Goal: Task Accomplishment & Management: Use online tool/utility

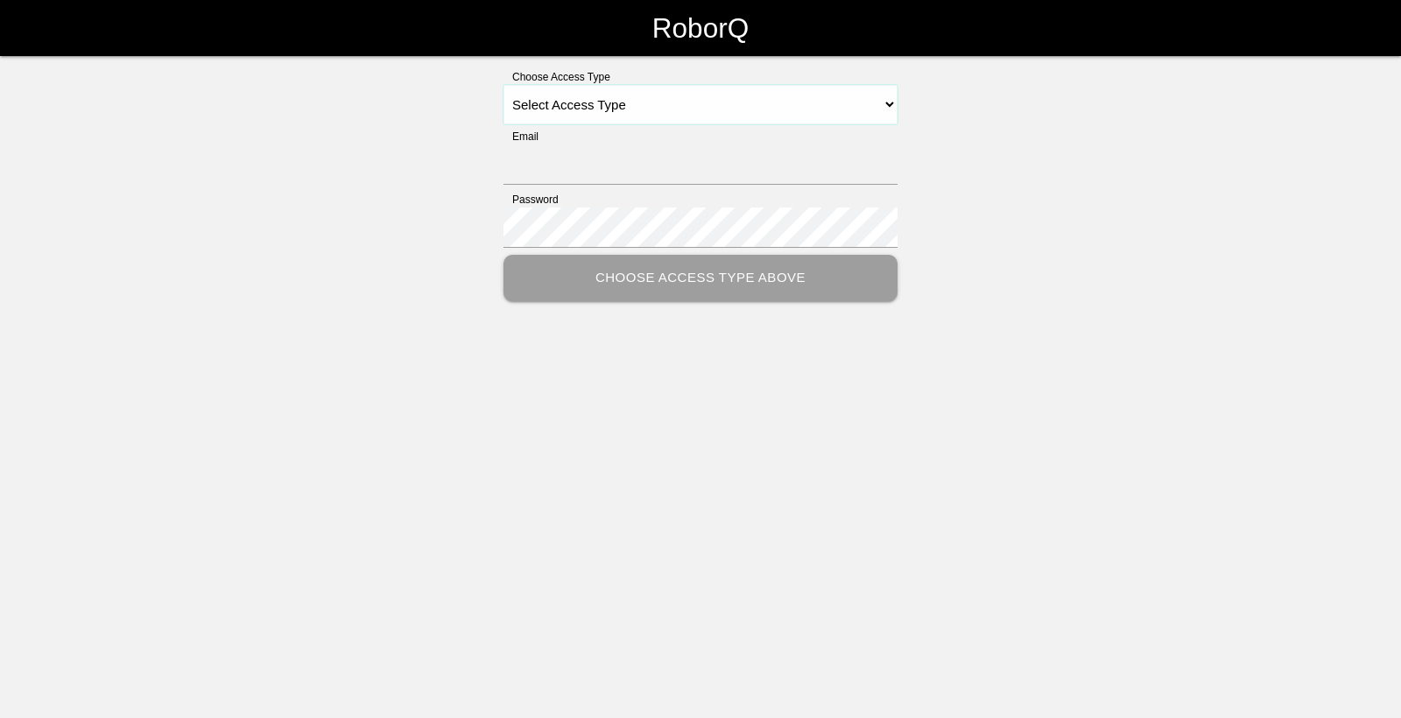
click at [790, 113] on select "Select Access Type Admin Customer Supervisor Worker" at bounding box center [701, 104] width 394 height 39
select select "Worker"
click at [504, 85] on select "Select Access Type Admin Customer Supervisor Worker" at bounding box center [701, 104] width 394 height 39
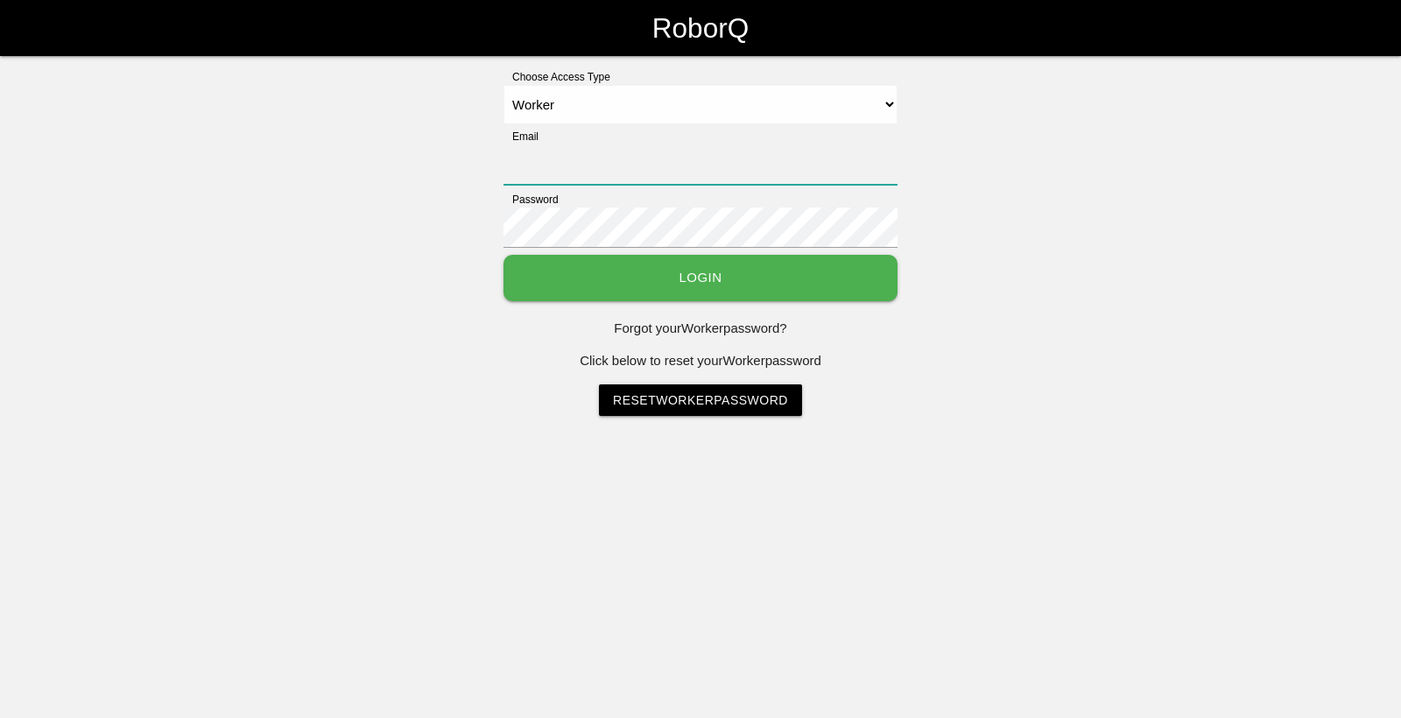
click at [566, 173] on input "Email" at bounding box center [701, 165] width 394 height 40
type input "[EMAIL_ADDRESS][DOMAIN_NAME]"
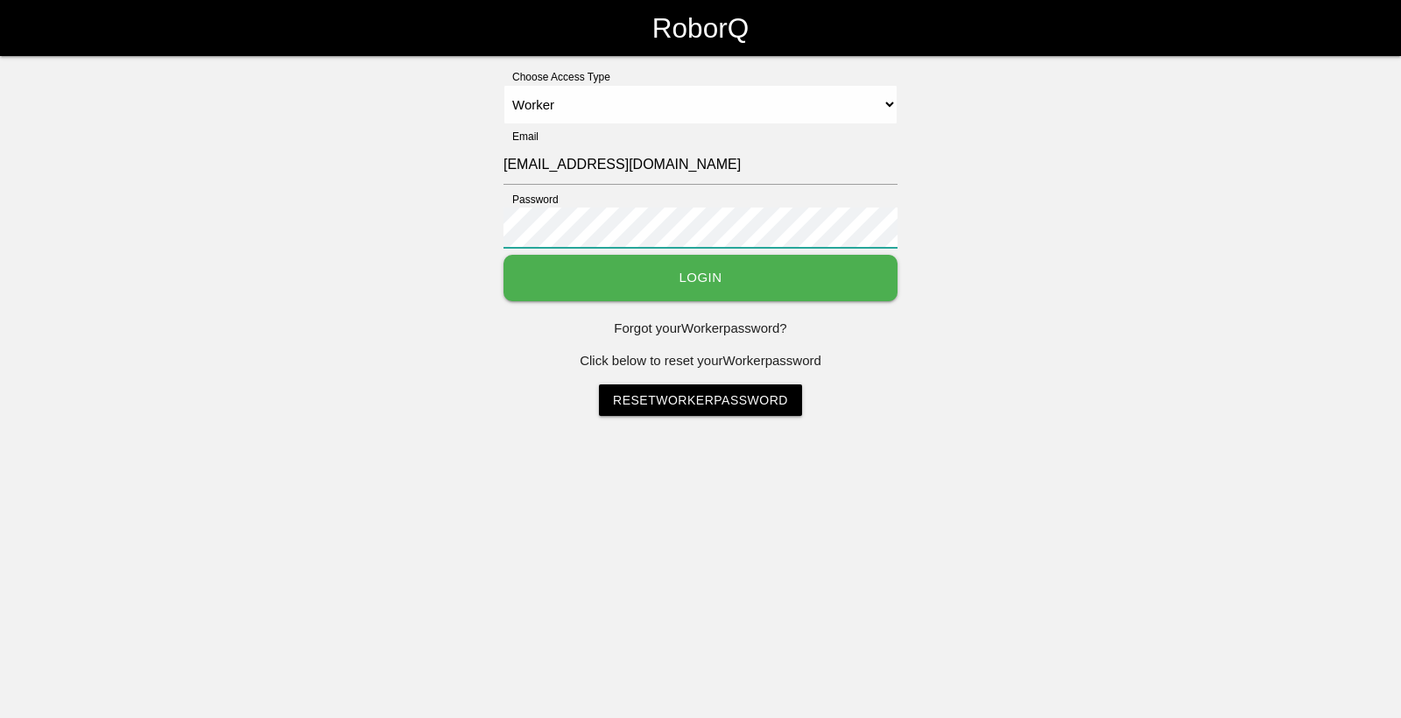
click at [504, 255] on button "Login" at bounding box center [701, 278] width 394 height 46
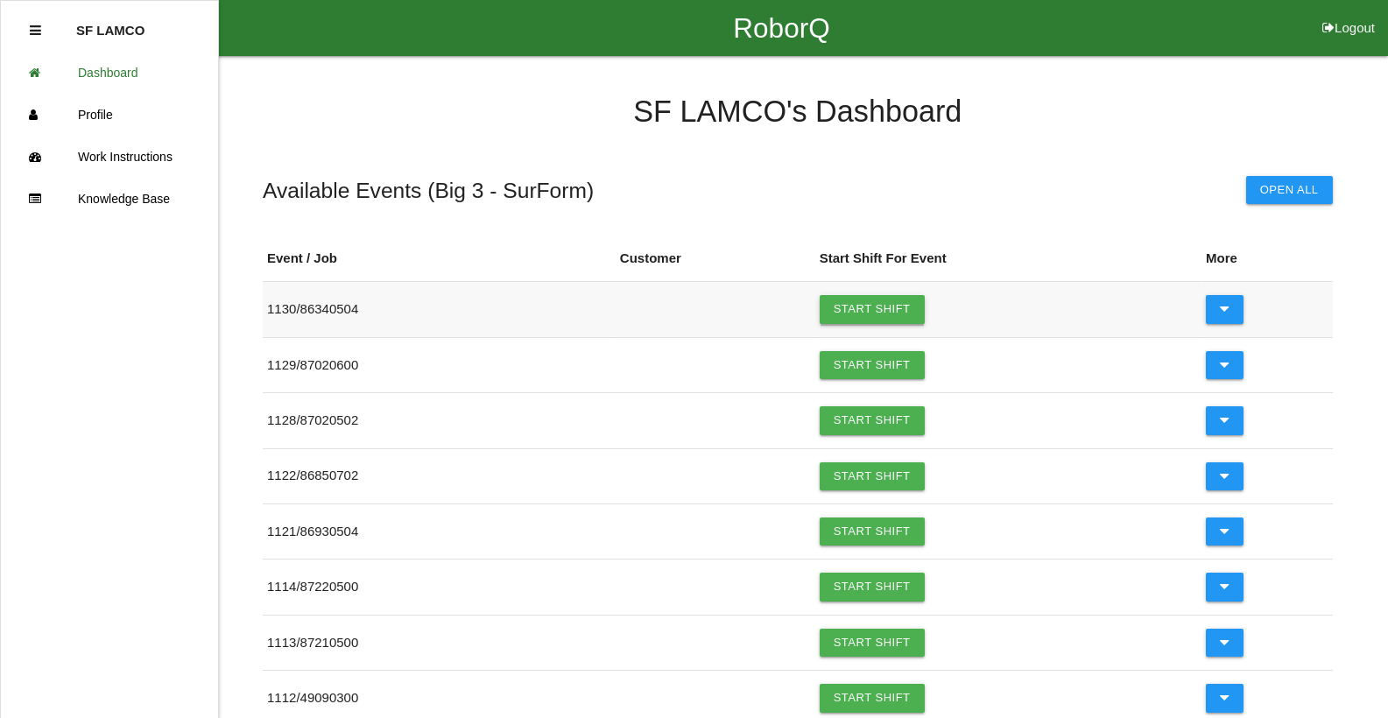
click at [839, 308] on link "Start Shift" at bounding box center [872, 309] width 105 height 28
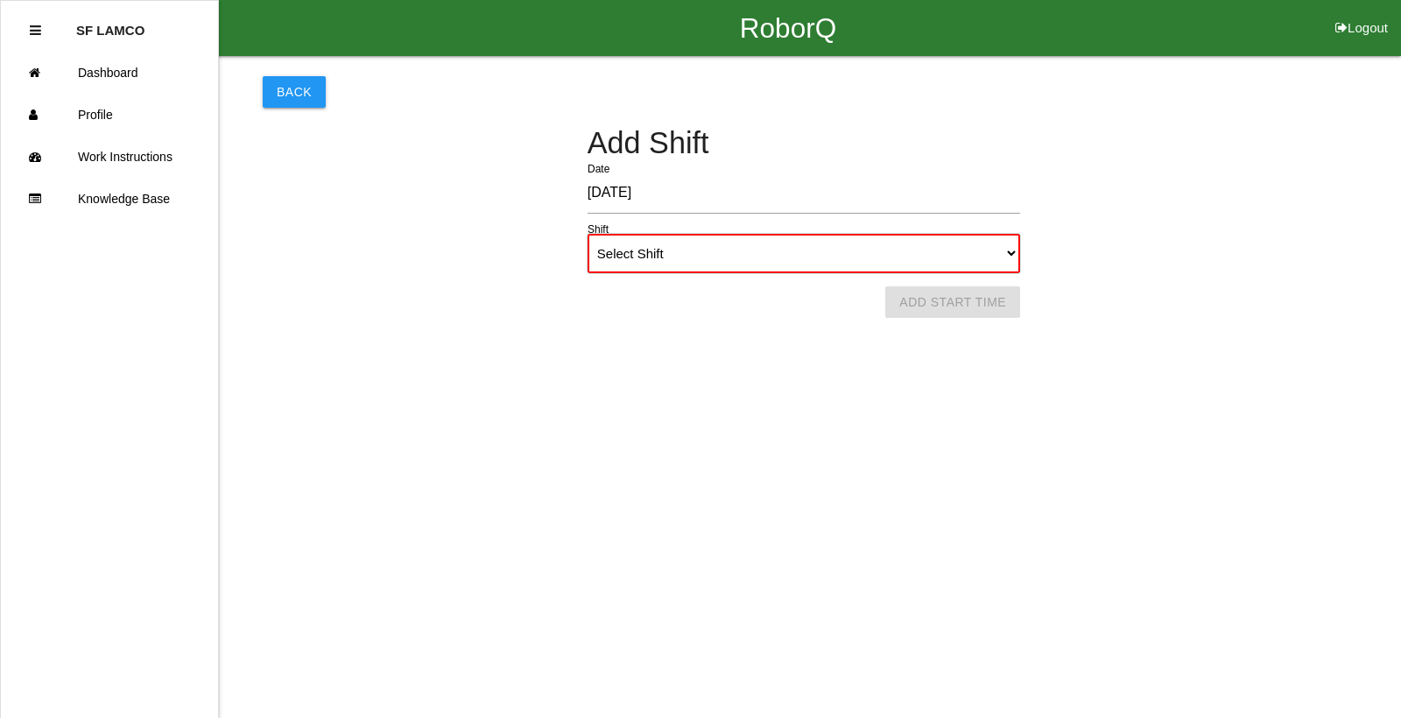
click at [766, 266] on select "Select Shift 1st Shift 2nd Shift 3rd Shift 4th Shift" at bounding box center [804, 253] width 433 height 39
select select "1"
click at [588, 234] on select "Select Shift 1st Shift 2nd Shift 3rd Shift 4th Shift" at bounding box center [804, 253] width 433 height 39
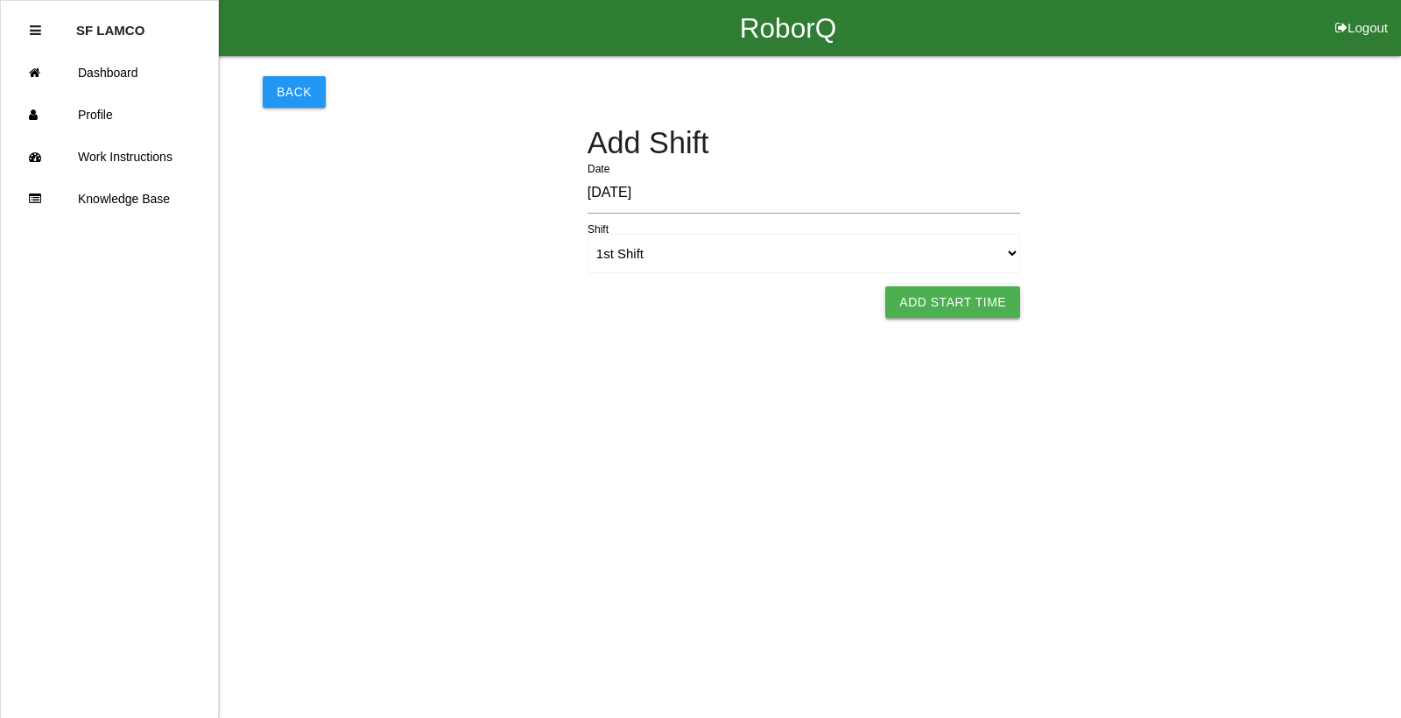
click at [927, 307] on button "Add Start Time" at bounding box center [952, 302] width 135 height 32
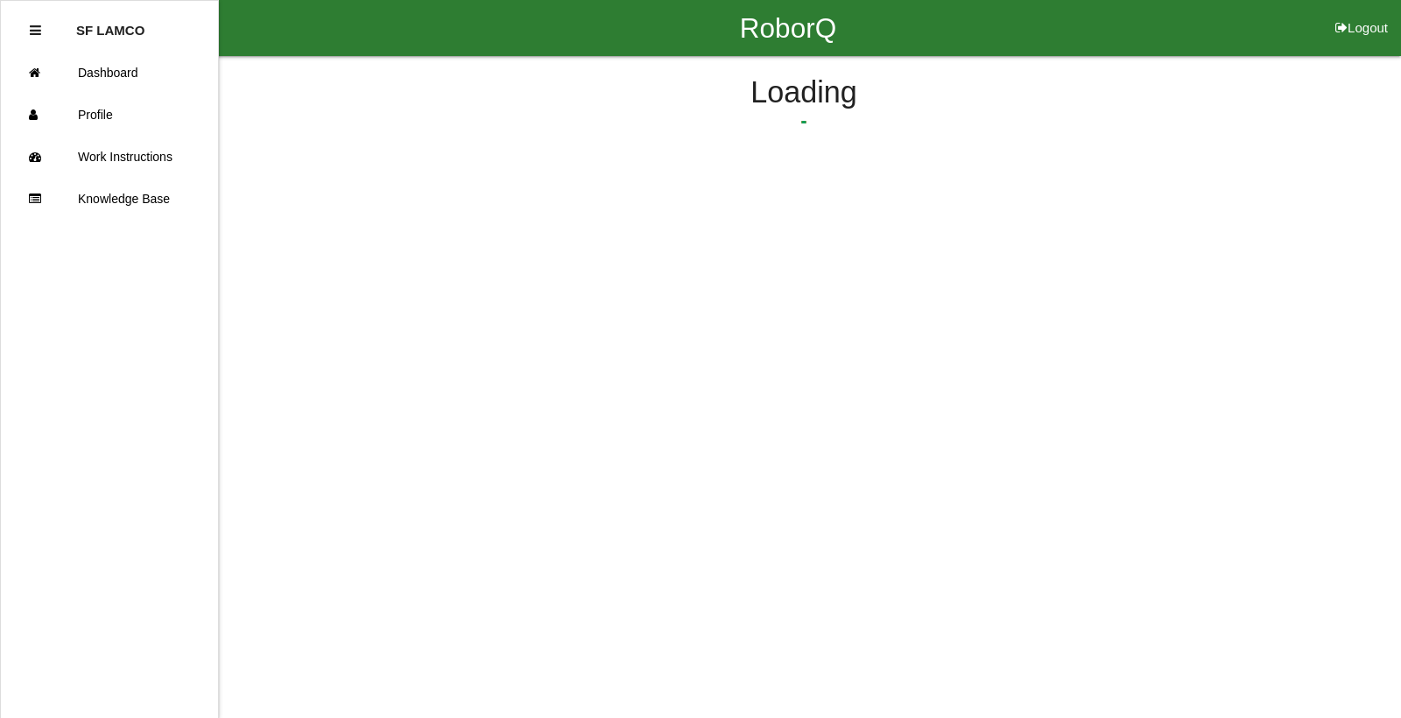
select select "3"
select select "32"
select select "2"
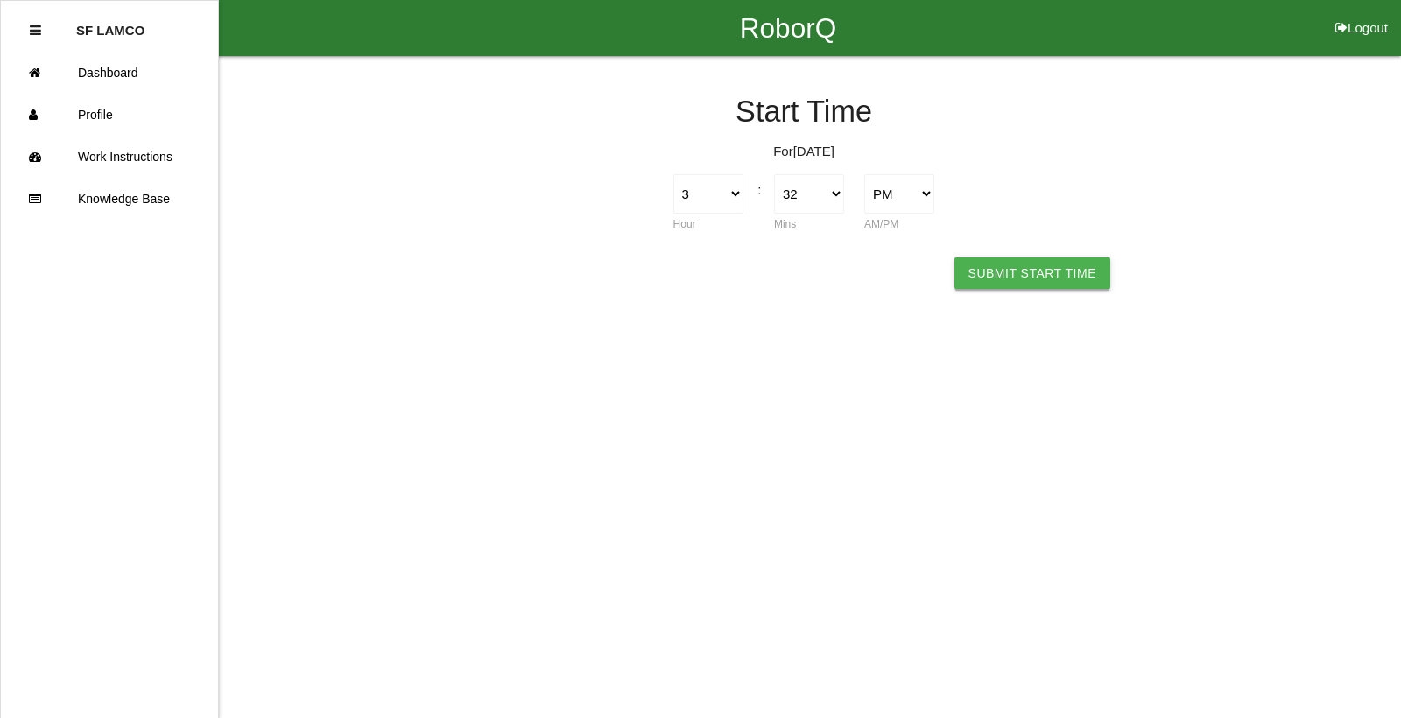
click at [1067, 271] on button "Submit Start Time" at bounding box center [1033, 273] width 156 height 32
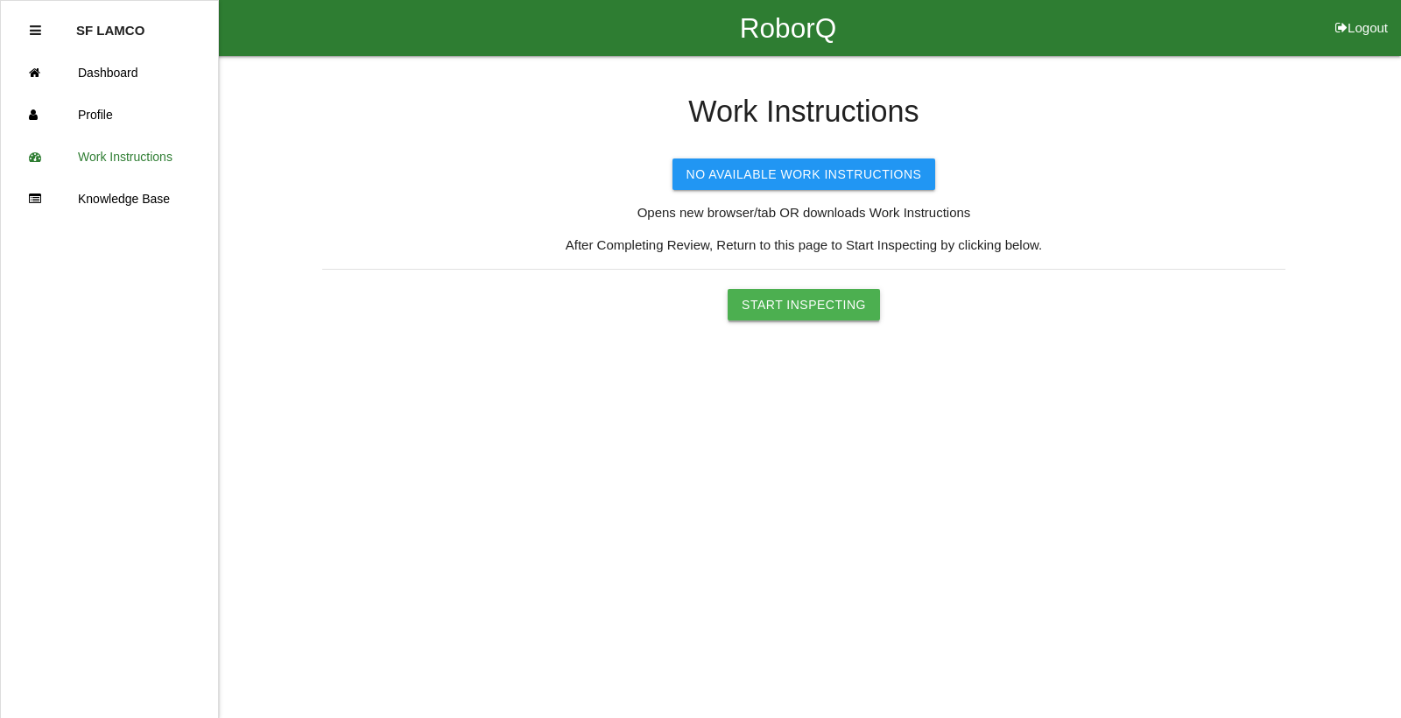
click at [837, 302] on button "Start Inspecting" at bounding box center [804, 305] width 152 height 32
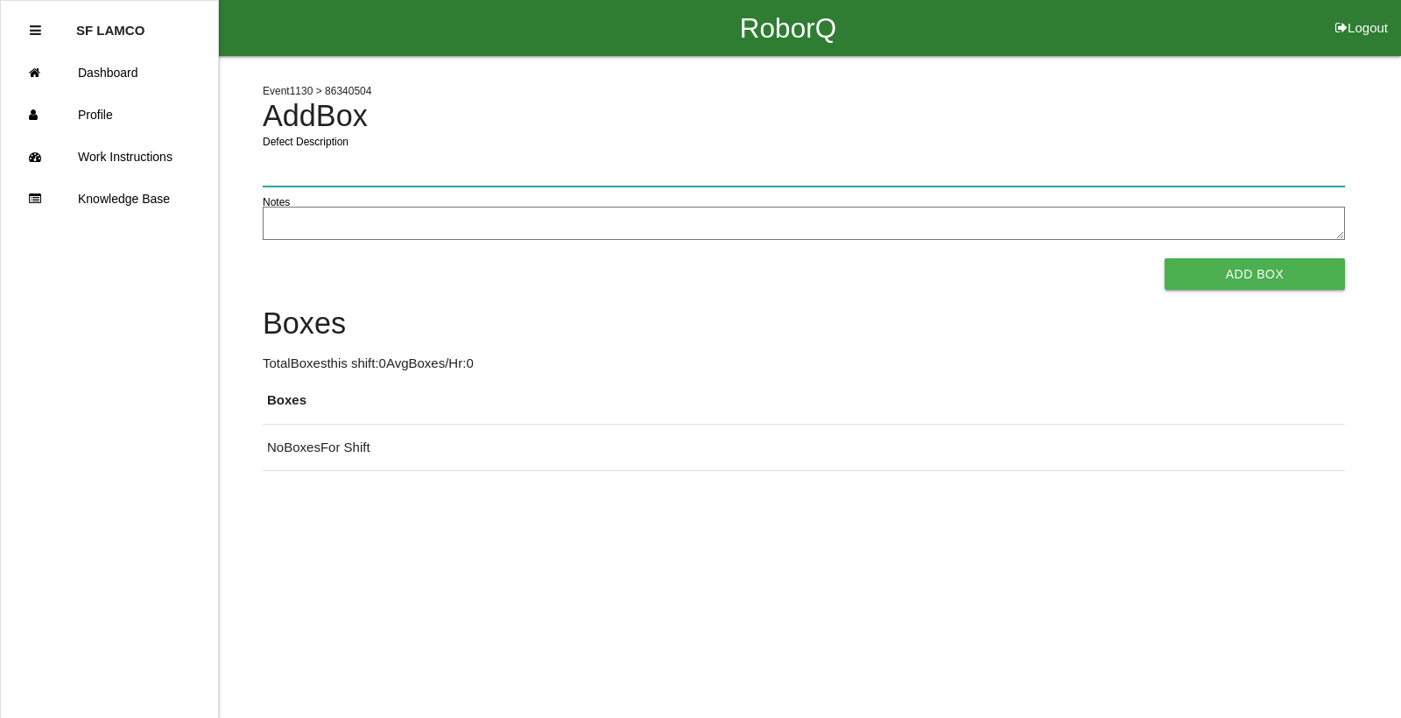
click at [649, 161] on input "Defect Description" at bounding box center [804, 166] width 1082 height 40
